Goal: Task Accomplishment & Management: Use online tool/utility

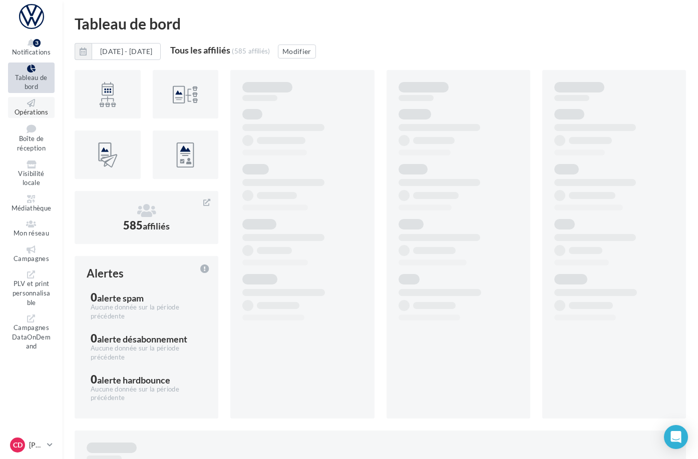
click at [44, 108] on span "Opérations" at bounding box center [32, 112] width 34 height 8
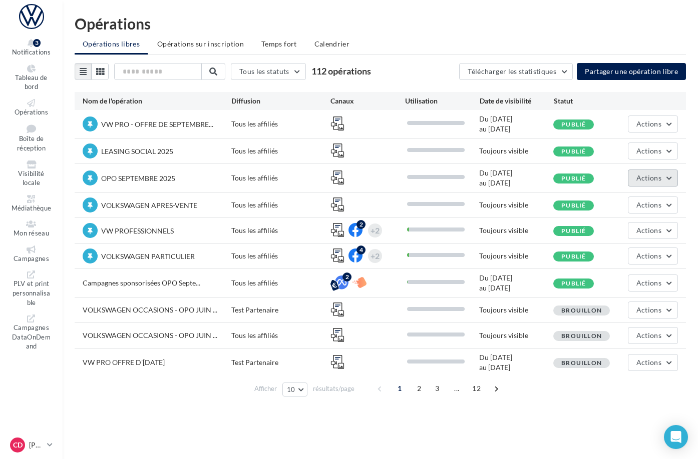
click at [667, 181] on button "Actions" at bounding box center [652, 178] width 50 height 17
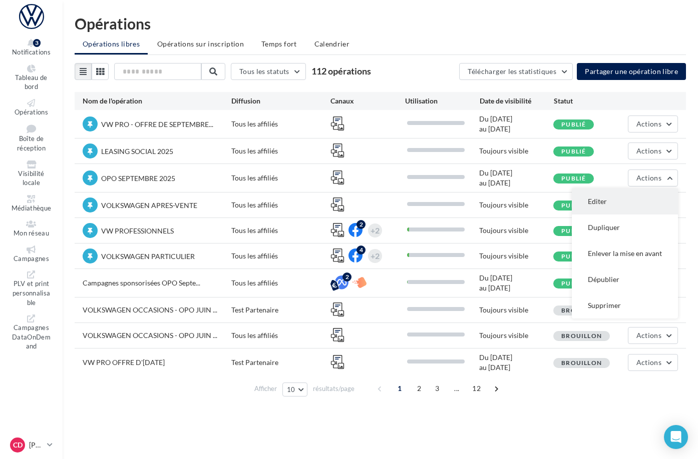
click at [624, 199] on button "Editer" at bounding box center [624, 202] width 106 height 26
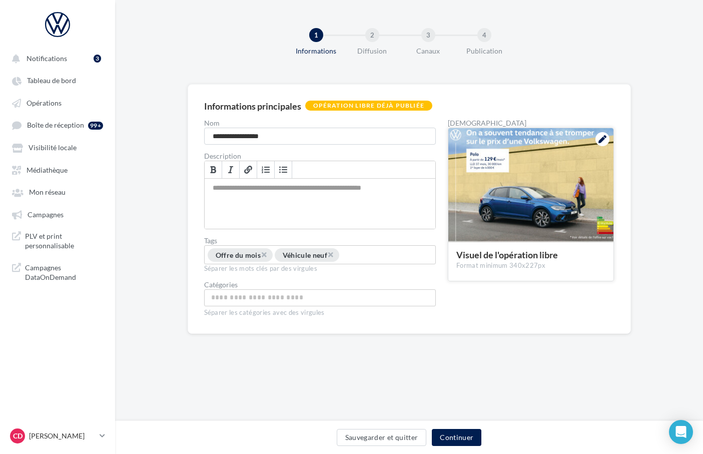
click at [602, 141] on icon at bounding box center [602, 139] width 8 height 8
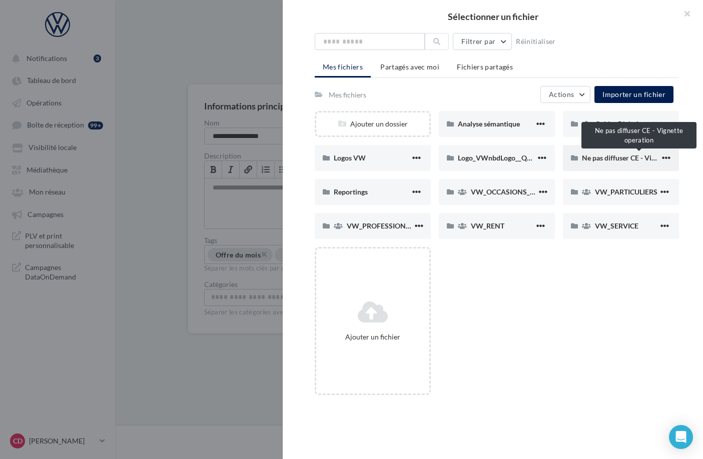
click at [604, 158] on span "Ne pas diffuser CE - Vignette operation" at bounding box center [642, 158] width 121 height 9
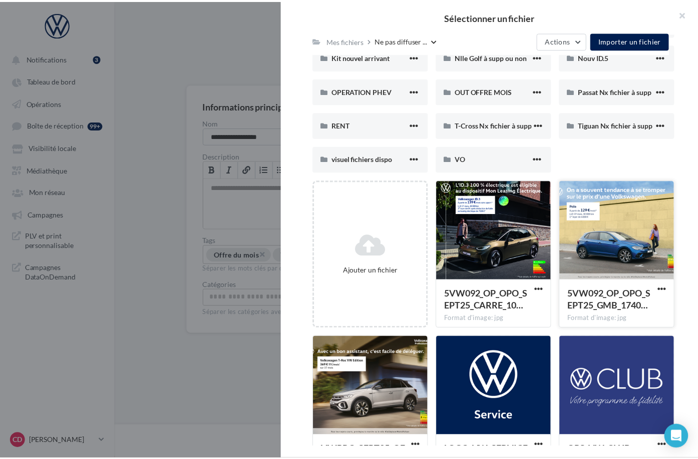
scroll to position [179, 0]
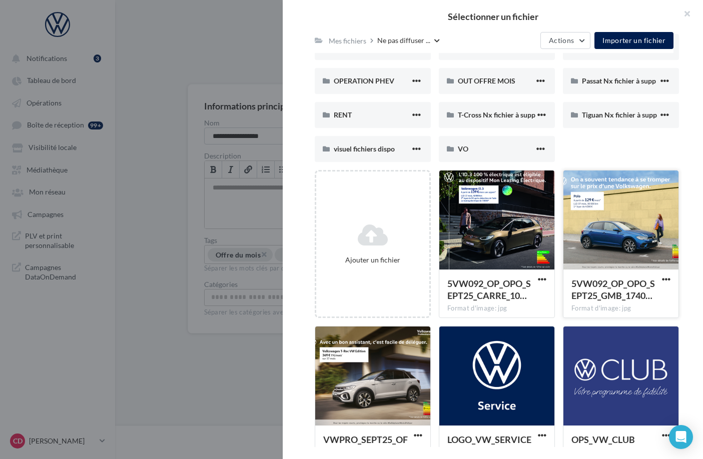
click at [608, 239] on div at bounding box center [620, 221] width 115 height 100
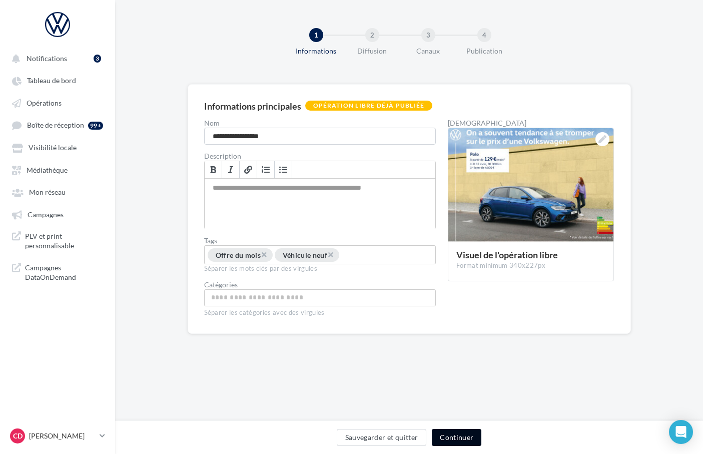
click at [457, 437] on button "Continuer" at bounding box center [457, 437] width 50 height 17
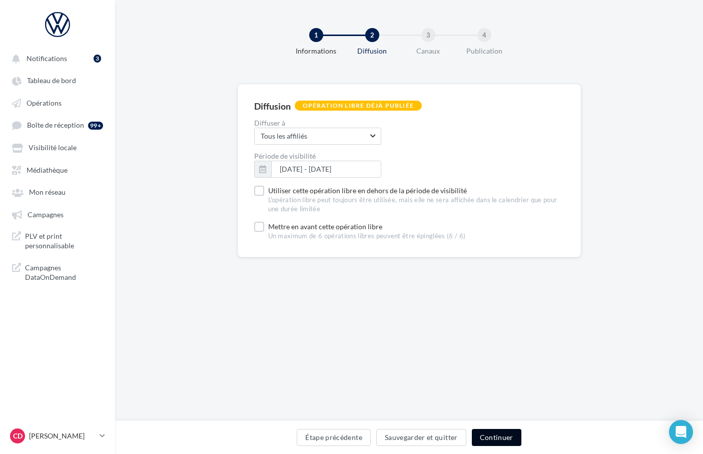
click at [495, 436] on button "Continuer" at bounding box center [497, 437] width 50 height 17
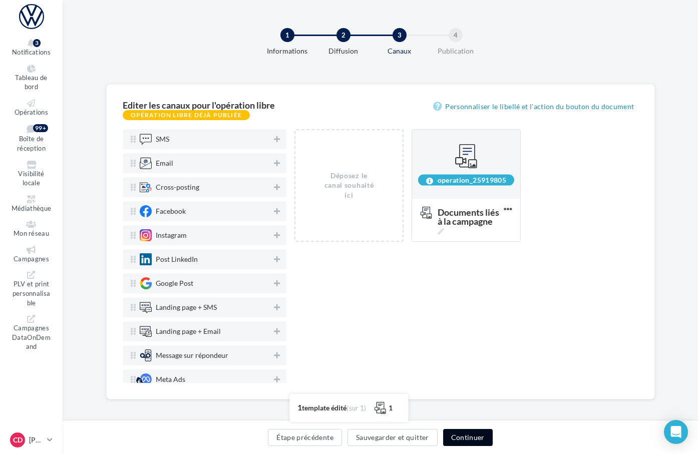
click at [492, 437] on button "Continuer" at bounding box center [468, 437] width 50 height 17
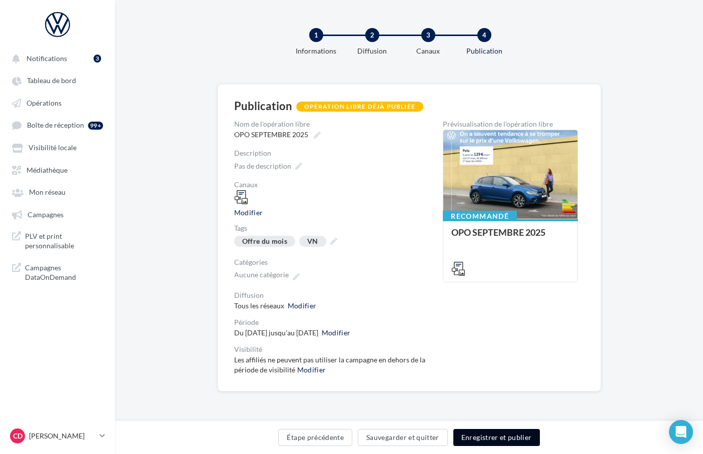
click at [500, 438] on button "Enregistrer et publier" at bounding box center [496, 437] width 87 height 17
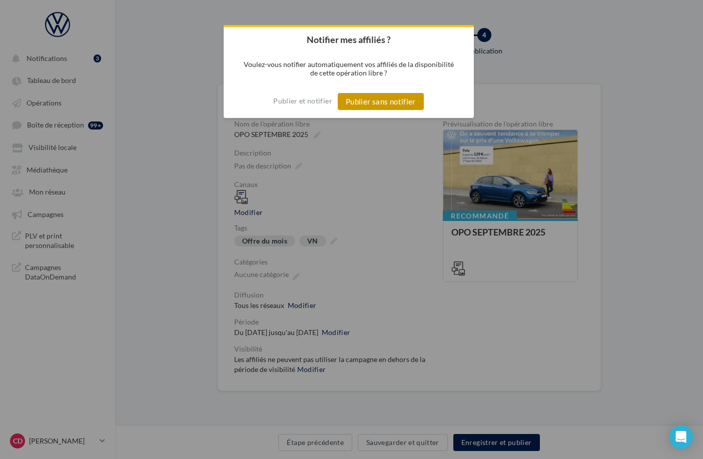
click at [366, 103] on button "Publier sans notifier" at bounding box center [381, 101] width 86 height 17
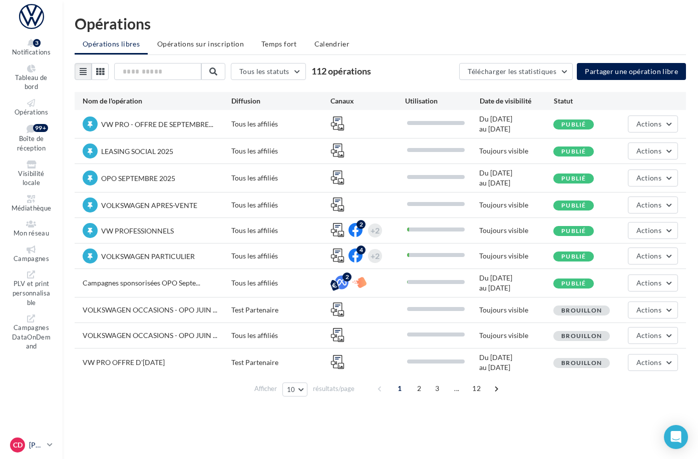
click at [55, 441] on link "CD Claire DALLET claire.dallet@ddb.fr" at bounding box center [31, 445] width 47 height 19
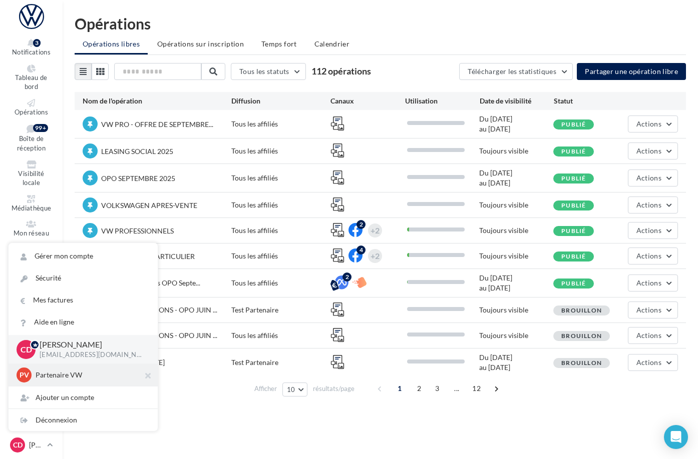
click at [54, 372] on p "Partenaire VW" at bounding box center [91, 375] width 110 height 10
